Goal: Transaction & Acquisition: Download file/media

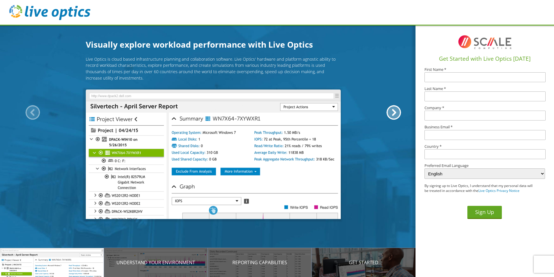
click at [450, 78] on input "text" at bounding box center [485, 77] width 121 height 10
type input "[PERSON_NAME]"
click at [445, 94] on input "text" at bounding box center [485, 96] width 121 height 10
type input "[PERSON_NAME]"
click at [433, 113] on input "text" at bounding box center [485, 115] width 121 height 10
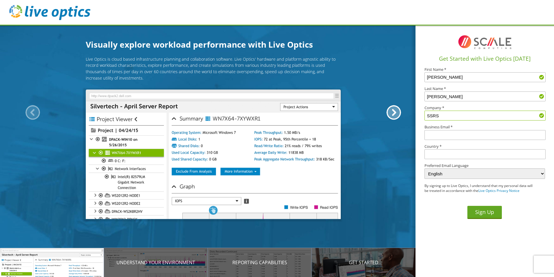
type input "SSRS"
click at [436, 133] on input "text" at bounding box center [485, 135] width 121 height 10
type input "[EMAIL_ADDRESS][DOMAIN_NAME]"
click at [434, 151] on input "text" at bounding box center [485, 154] width 121 height 10
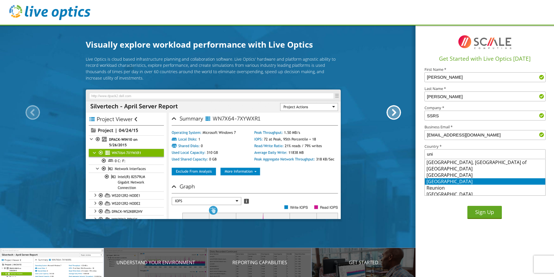
click at [439, 179] on li "[GEOGRAPHIC_DATA]" at bounding box center [485, 181] width 121 height 6
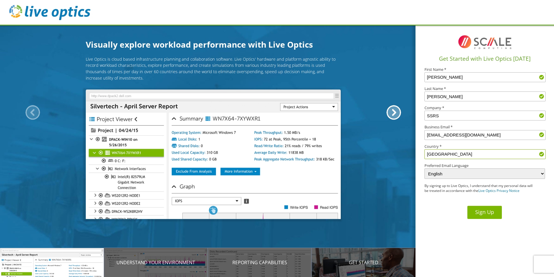
type input "[GEOGRAPHIC_DATA]"
click at [479, 213] on button "Sign Up" at bounding box center [485, 212] width 35 height 13
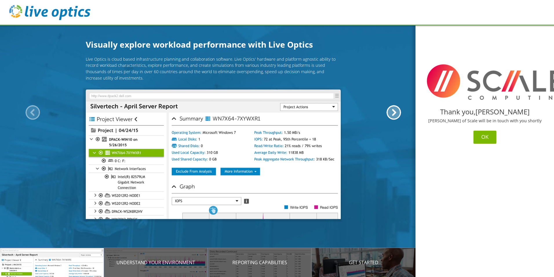
click at [482, 135] on button "OK" at bounding box center [485, 136] width 23 height 13
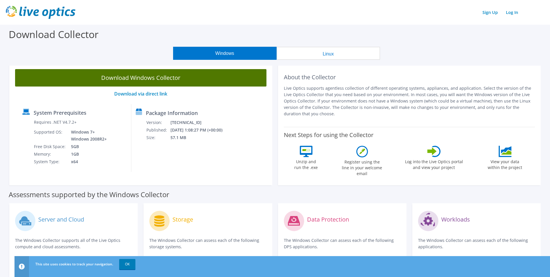
click at [136, 79] on link "Download Windows Collector" at bounding box center [140, 77] width 251 height 17
